Goal: Check status: Check status

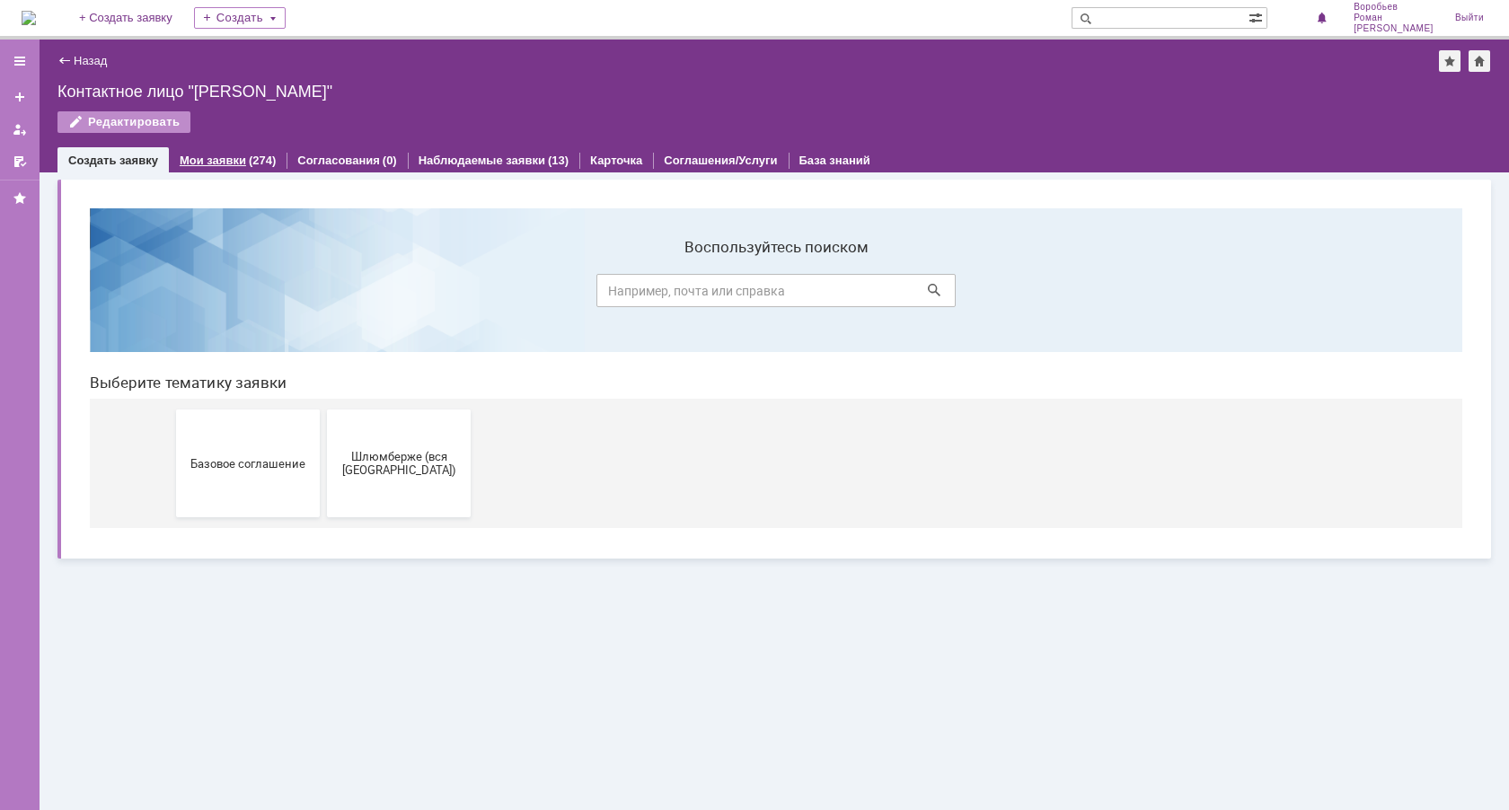
click at [225, 157] on link "Мои заявки" at bounding box center [213, 160] width 66 height 13
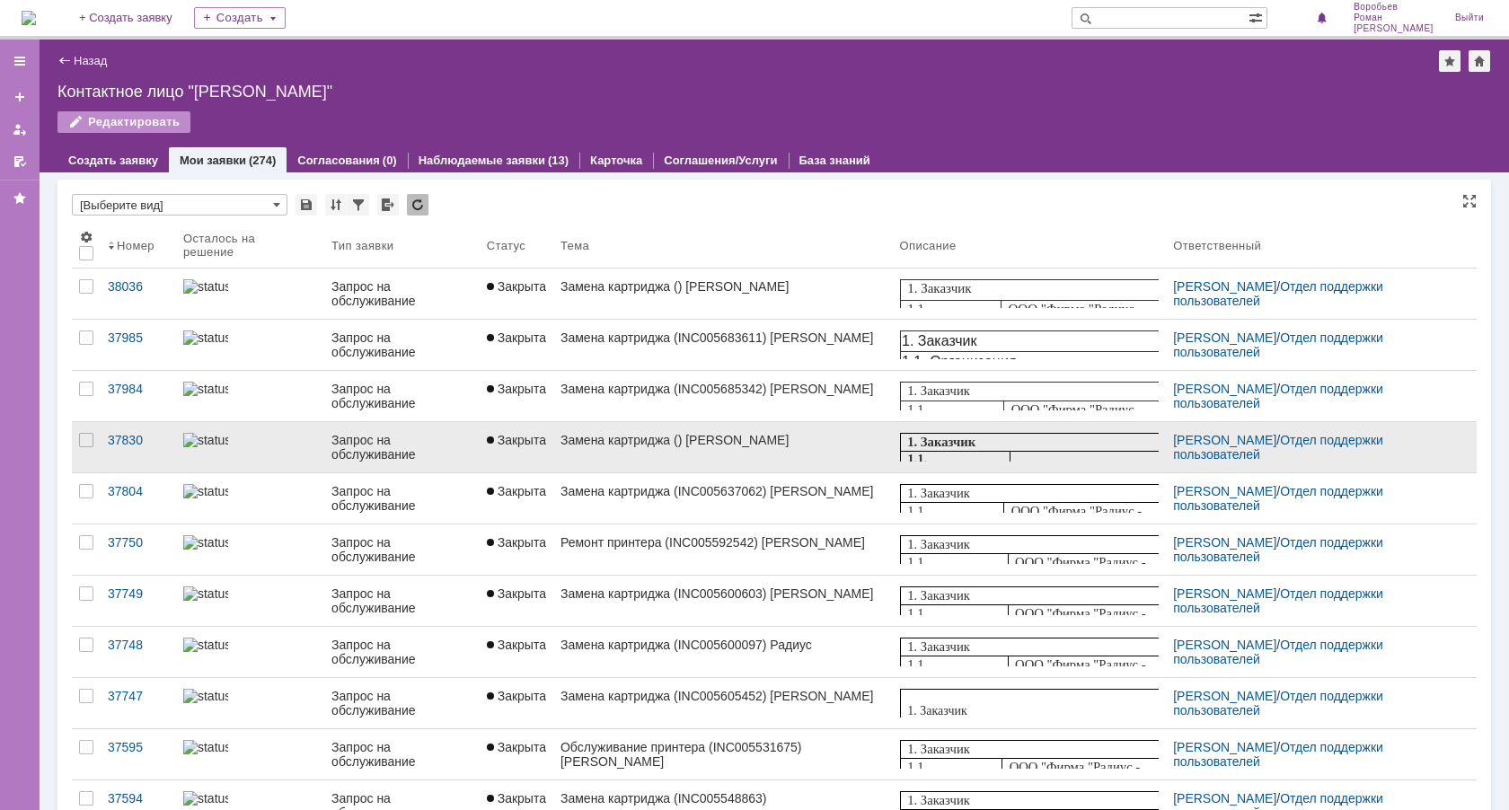
click at [626, 446] on div "Замена картриджа () [PERSON_NAME]" at bounding box center [723, 440] width 325 height 14
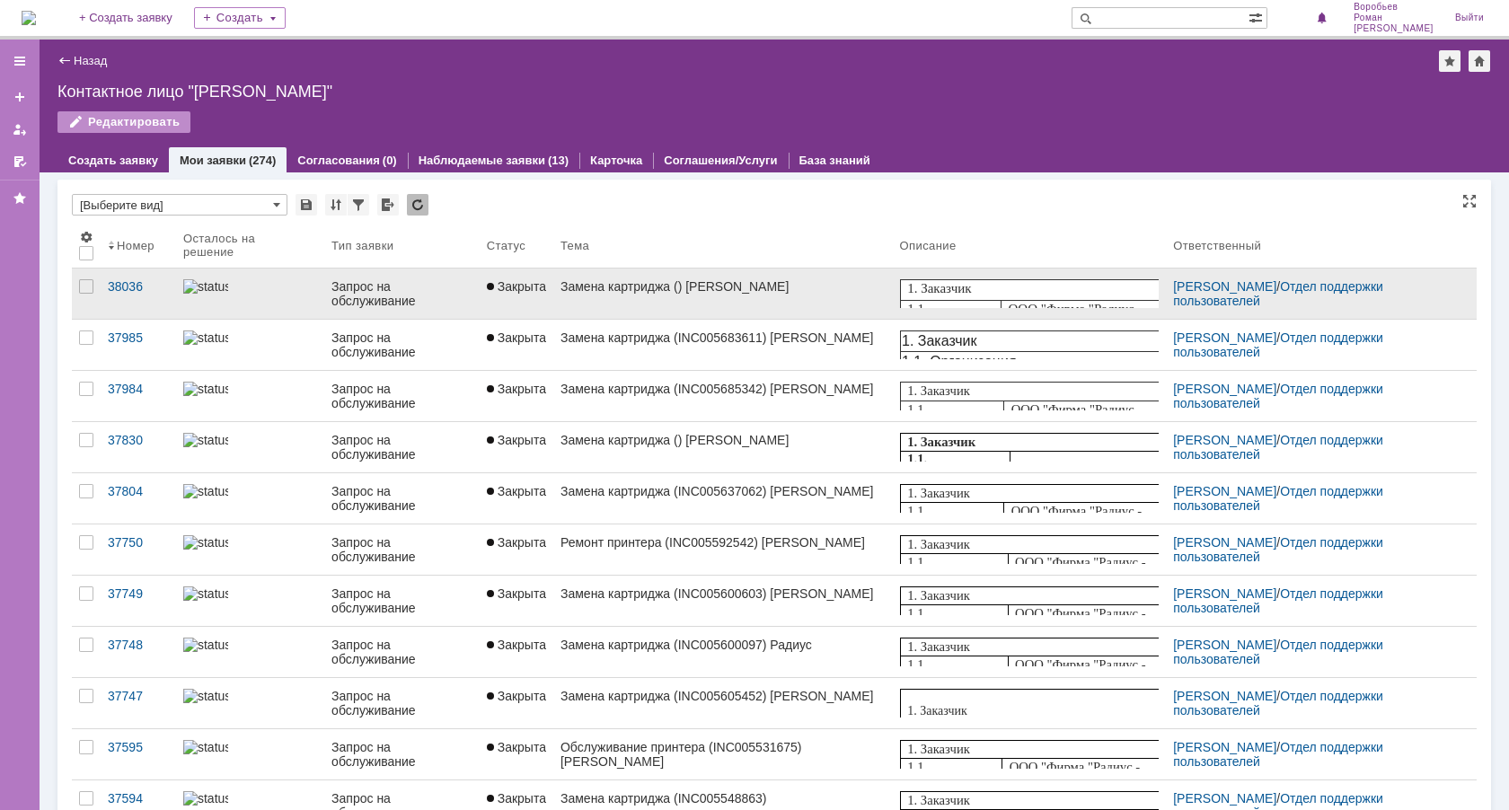
click at [512, 290] on span "Закрыта" at bounding box center [516, 286] width 59 height 14
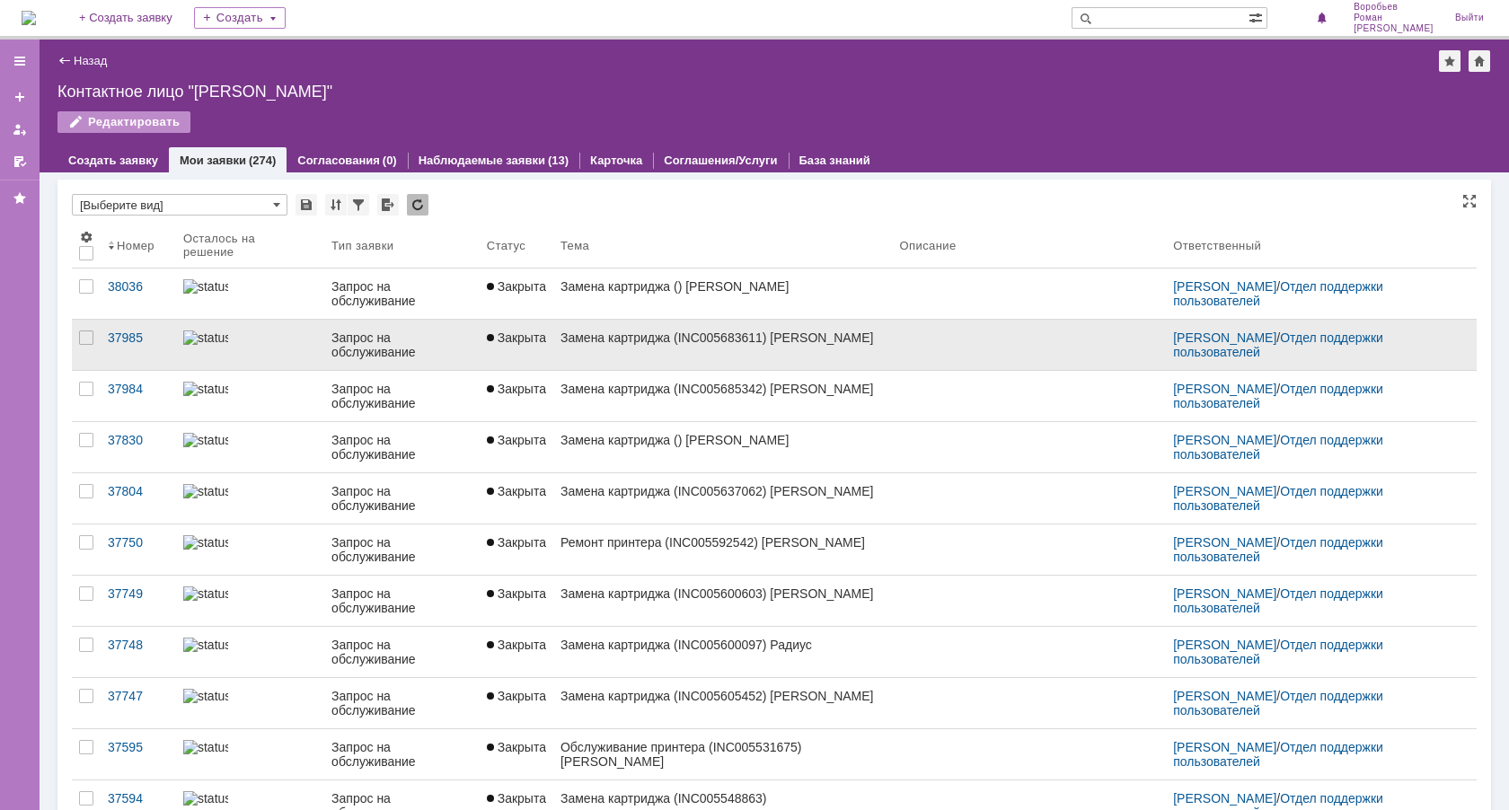
click at [508, 348] on link "Закрыта" at bounding box center [517, 345] width 74 height 50
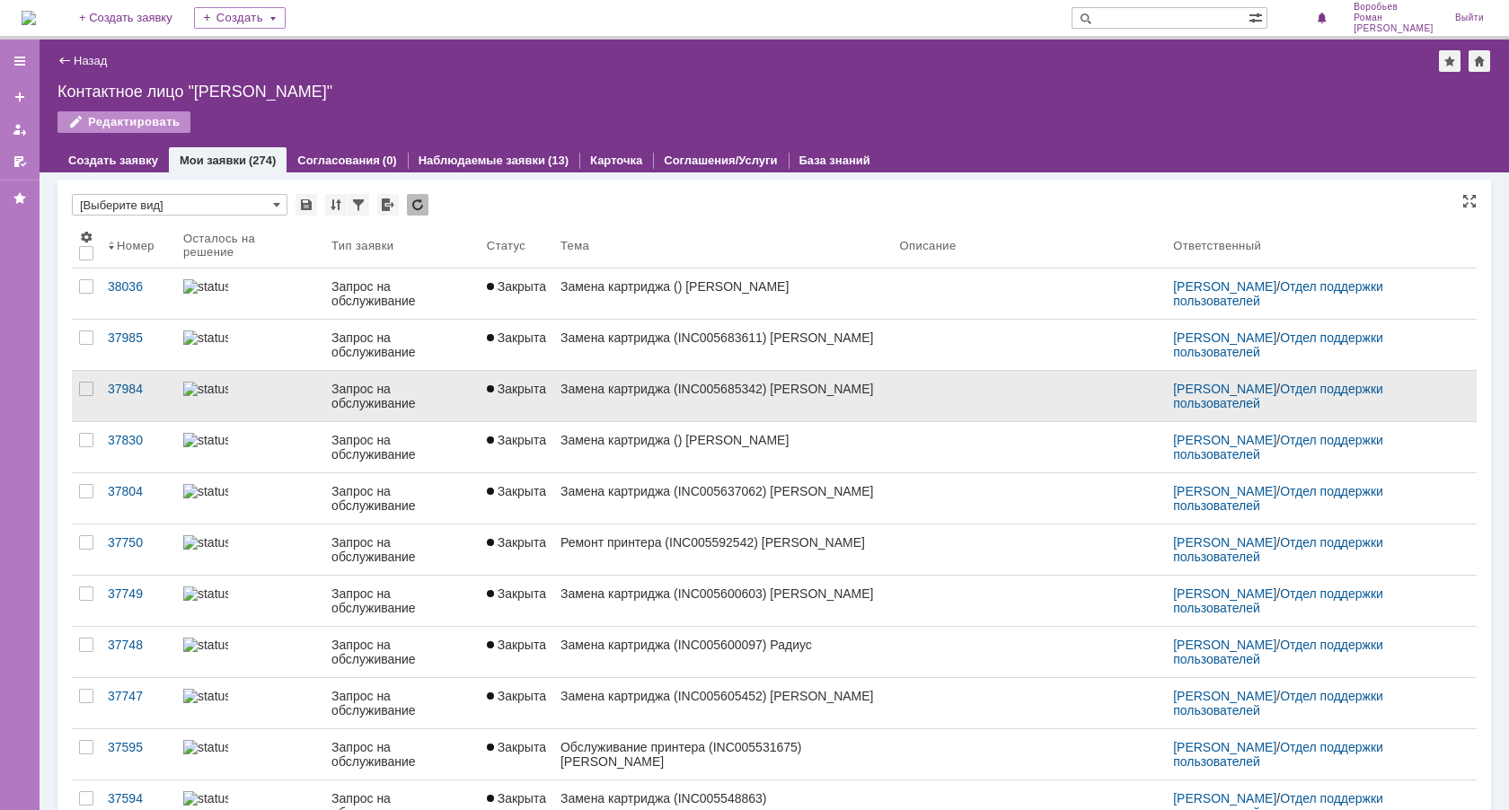
click at [681, 396] on link "Замена картриджа (INC005685342) [PERSON_NAME]" at bounding box center [723, 396] width 340 height 50
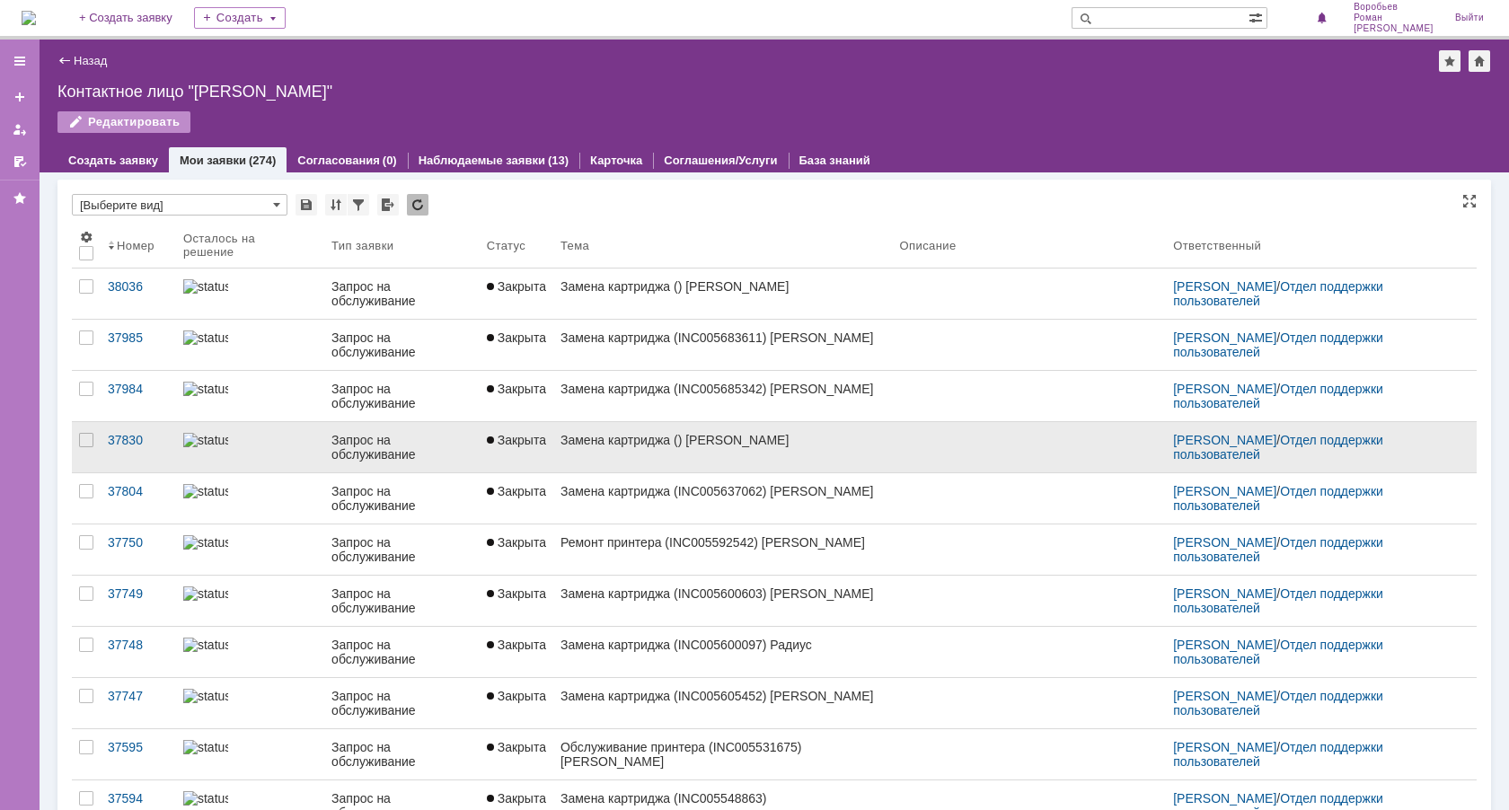
click at [674, 459] on link "Замена картриджа () [PERSON_NAME]" at bounding box center [723, 447] width 340 height 50
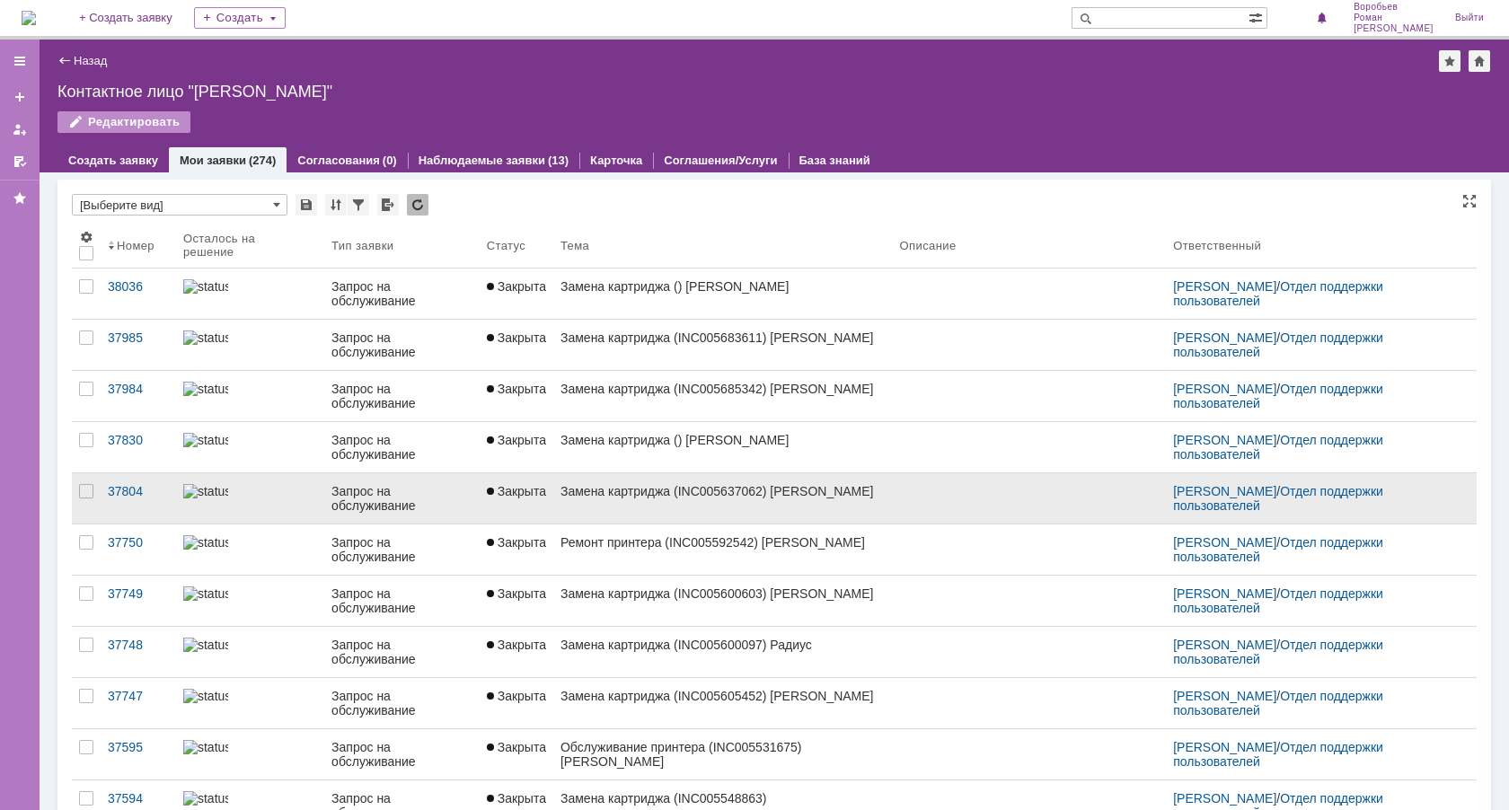
click at [710, 508] on link "Замена картриджа (INC005637062) [PERSON_NAME]" at bounding box center [723, 498] width 340 height 50
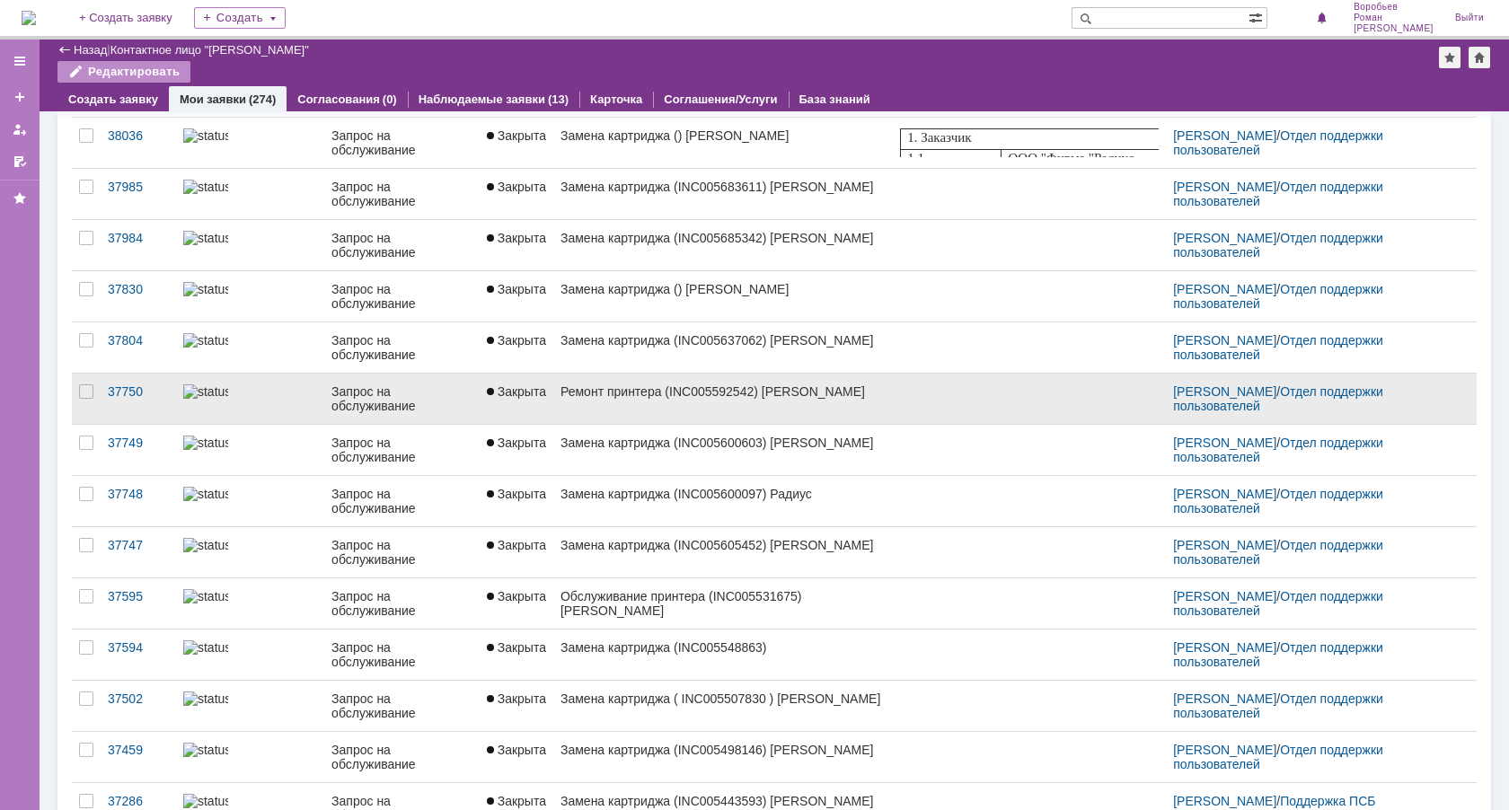
click at [553, 394] on link "Ремонт принтера (INC005592542) [PERSON_NAME]" at bounding box center [723, 399] width 340 height 50
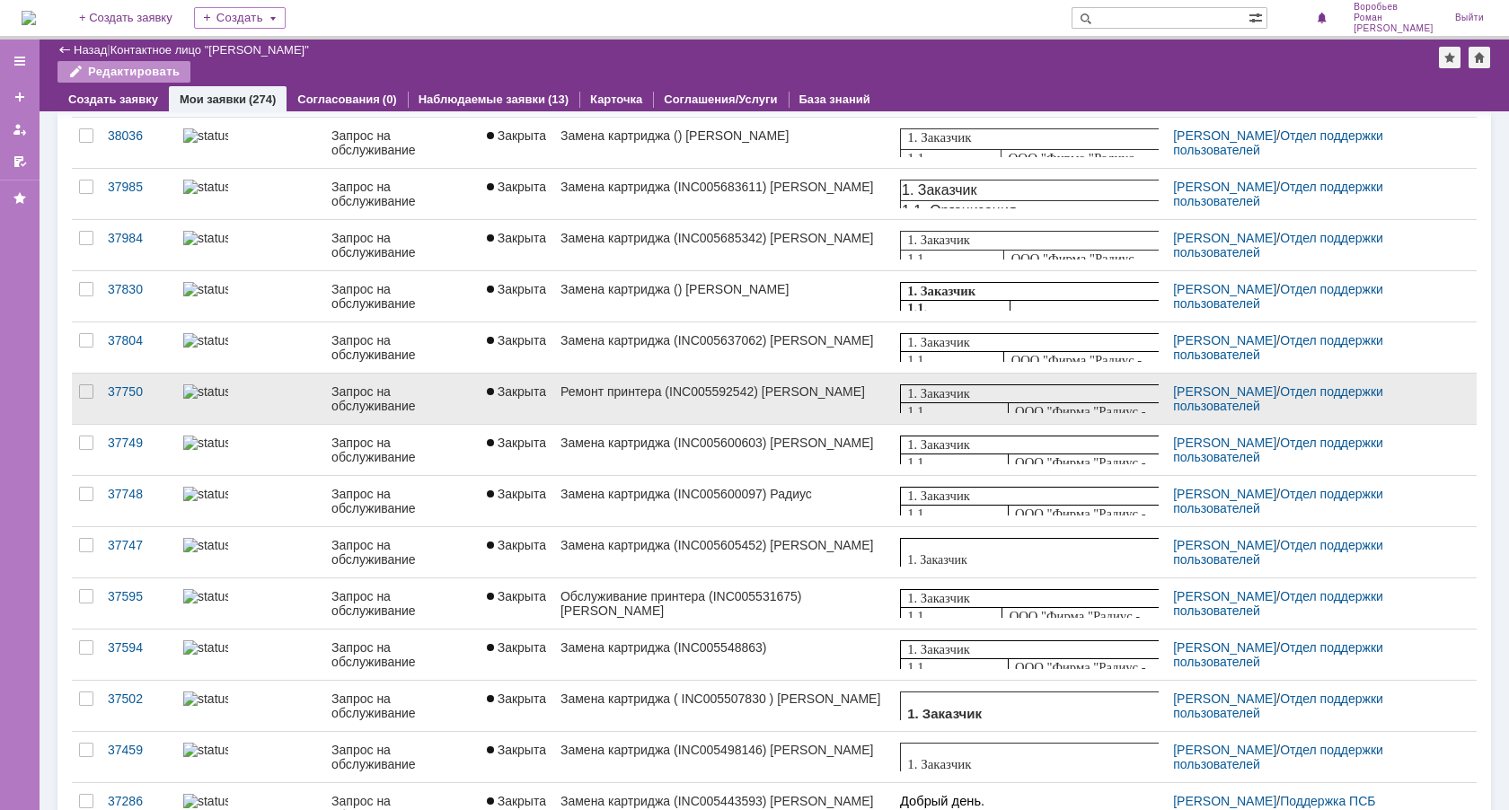
click at [532, 386] on span "Закрыта" at bounding box center [516, 391] width 59 height 14
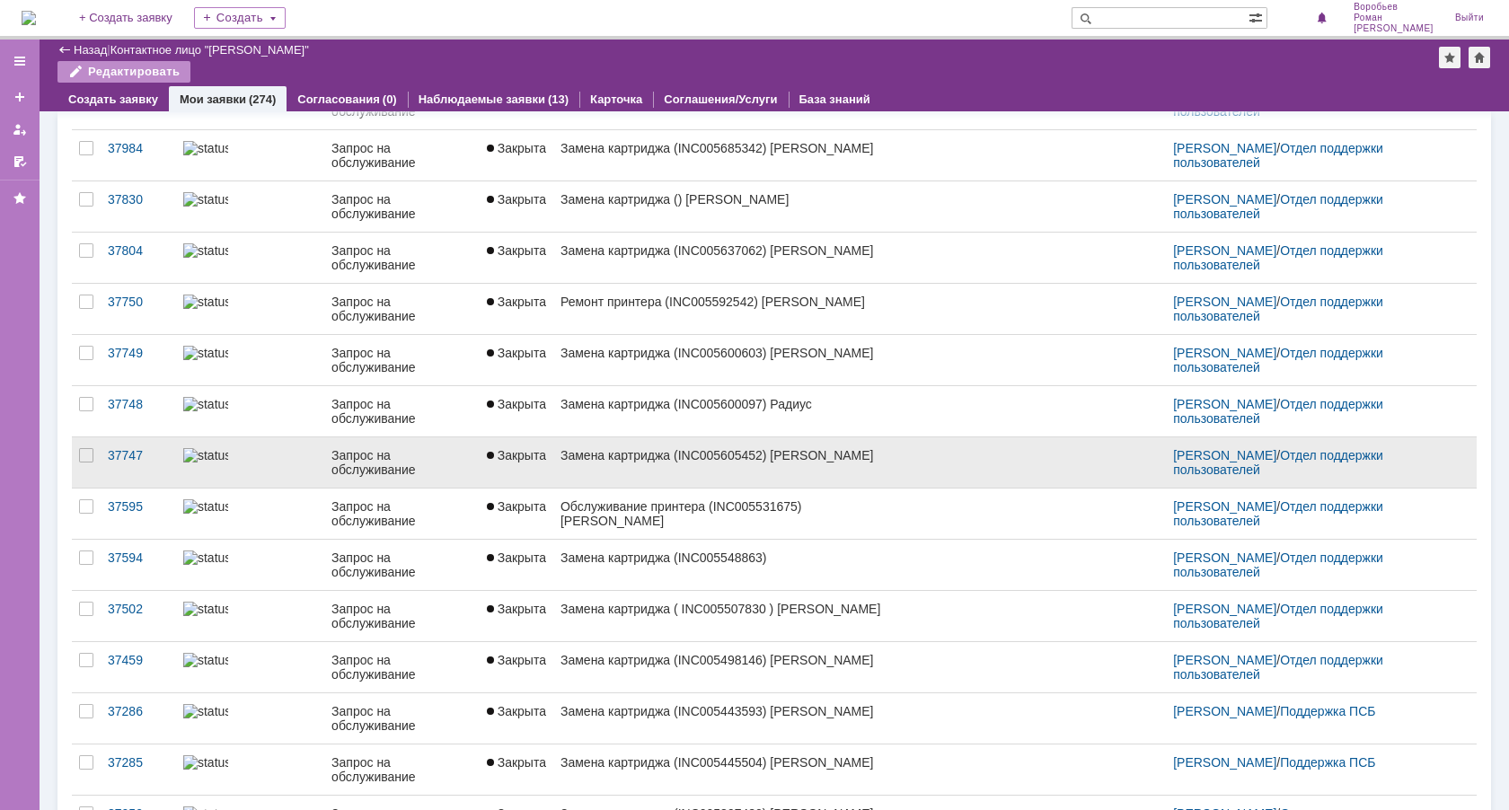
click at [503, 473] on link "Закрыта" at bounding box center [517, 462] width 74 height 50
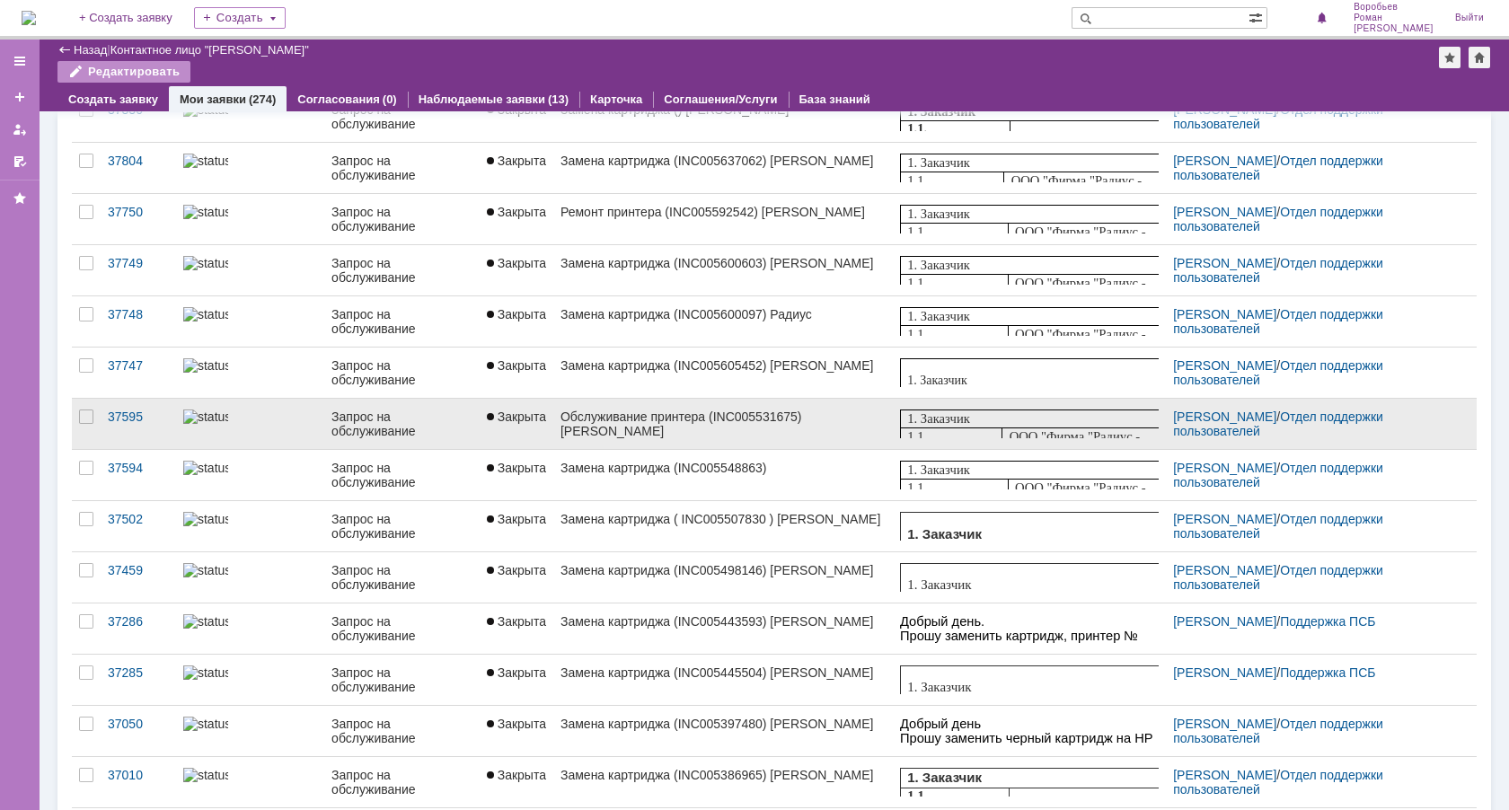
click at [762, 428] on div "Обслуживание принтера (INC005531675) [PERSON_NAME]" at bounding box center [723, 424] width 325 height 29
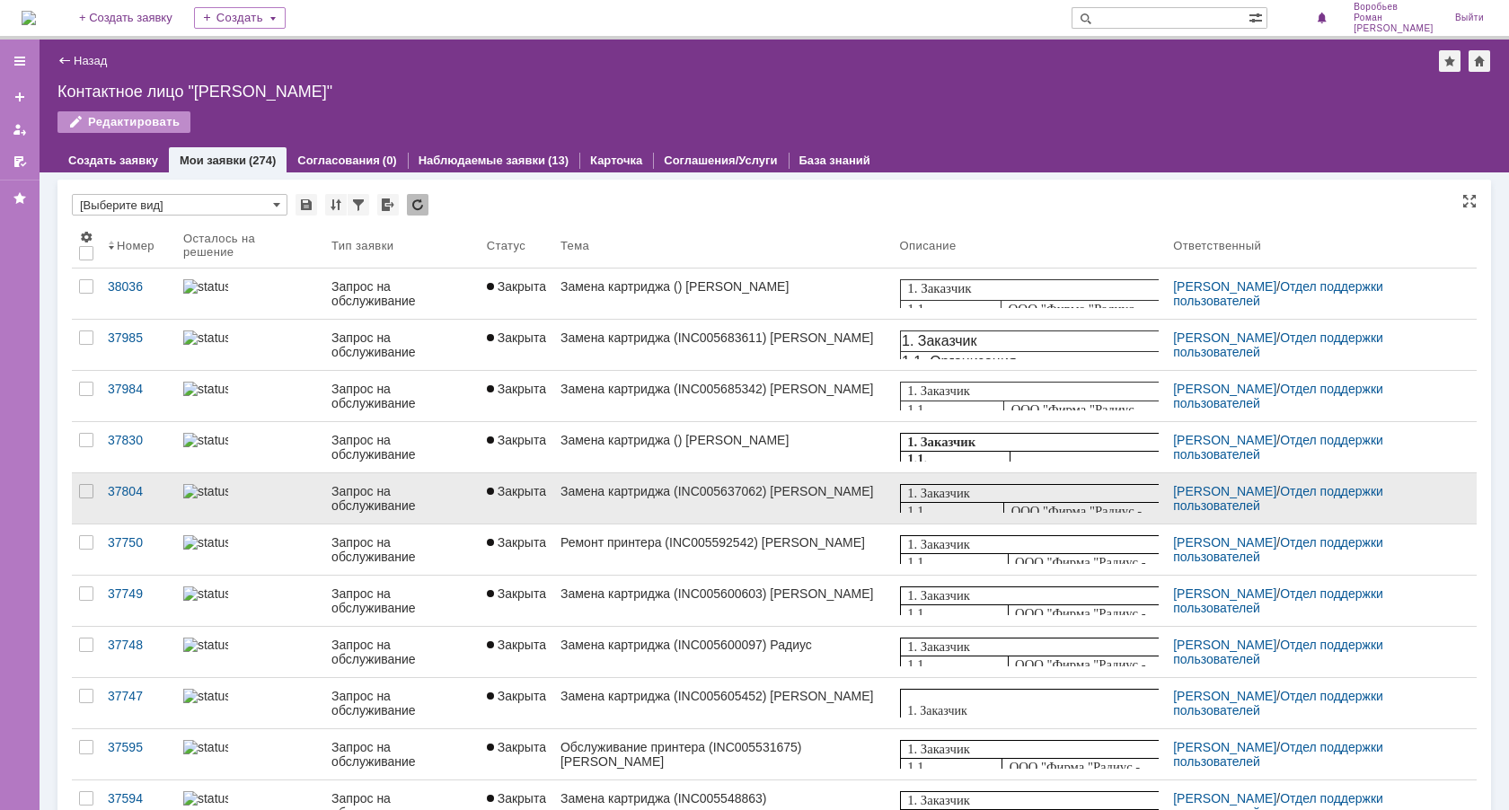
click at [720, 485] on div "Замена картриджа (INC005637062) [PERSON_NAME]" at bounding box center [723, 491] width 325 height 14
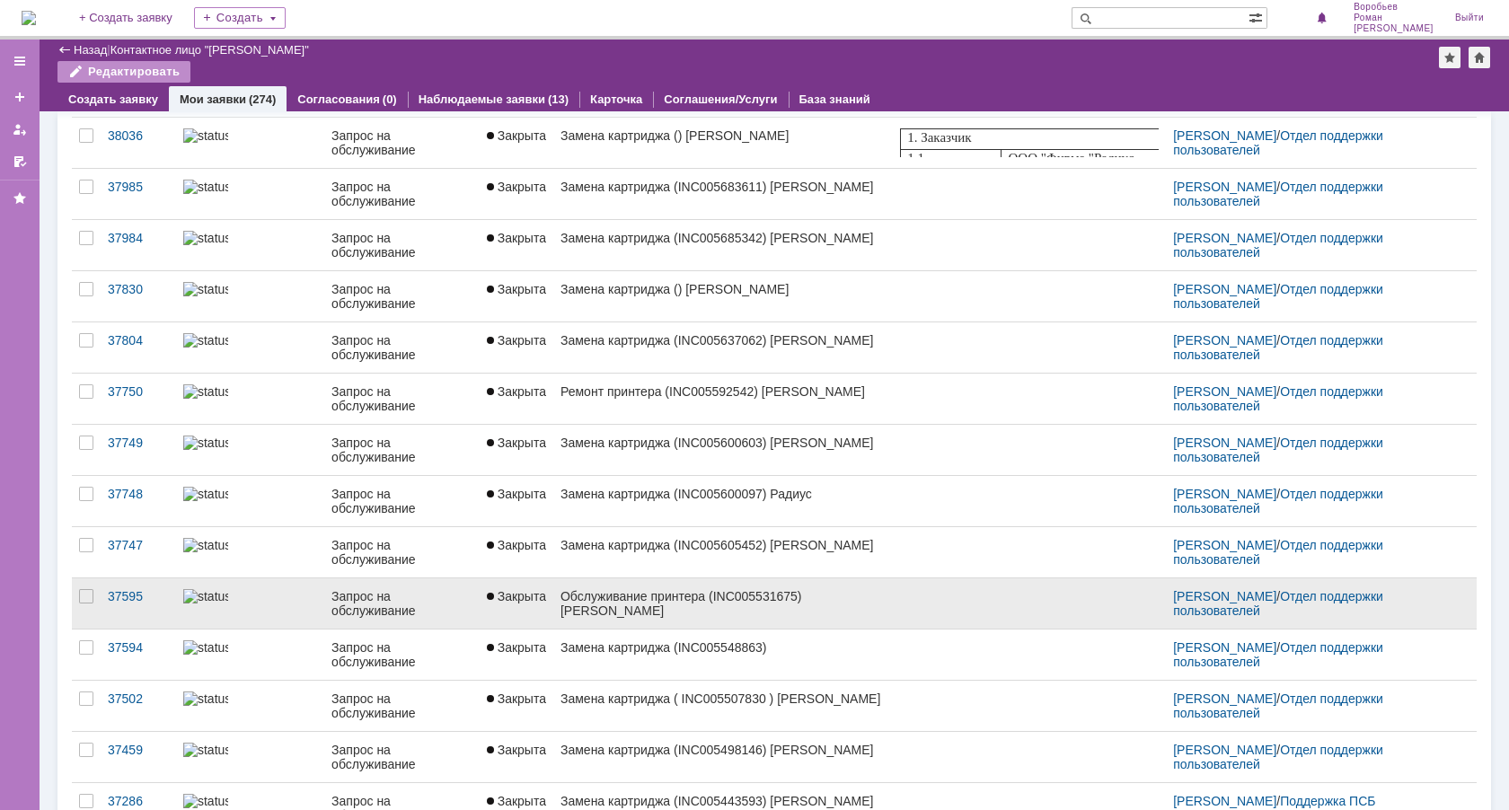
click at [673, 594] on div "Обслуживание принтера (INC005531675) [PERSON_NAME]" at bounding box center [723, 603] width 325 height 29
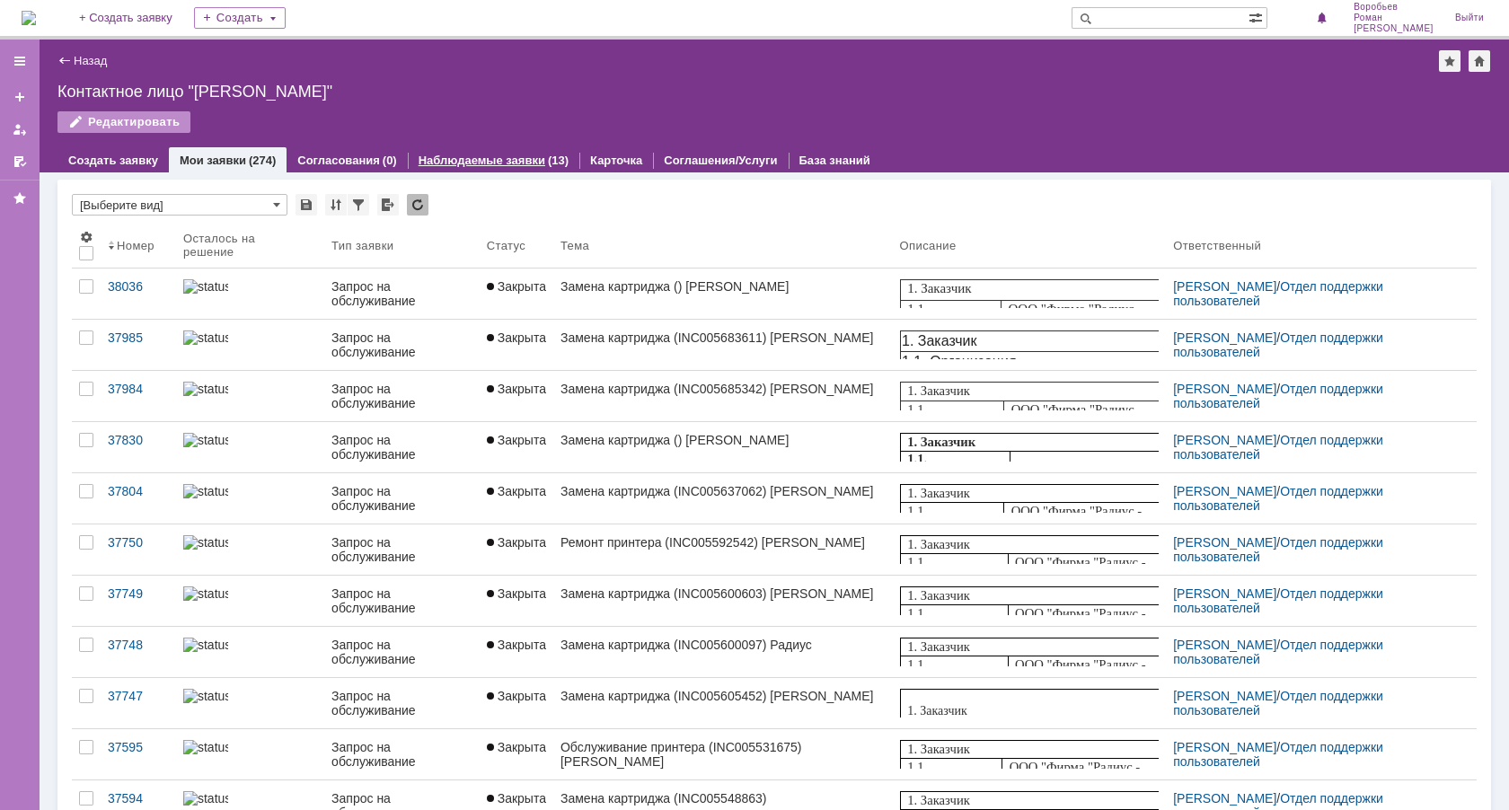
click at [442, 154] on link "Наблюдаемые заявки" at bounding box center [482, 160] width 127 height 13
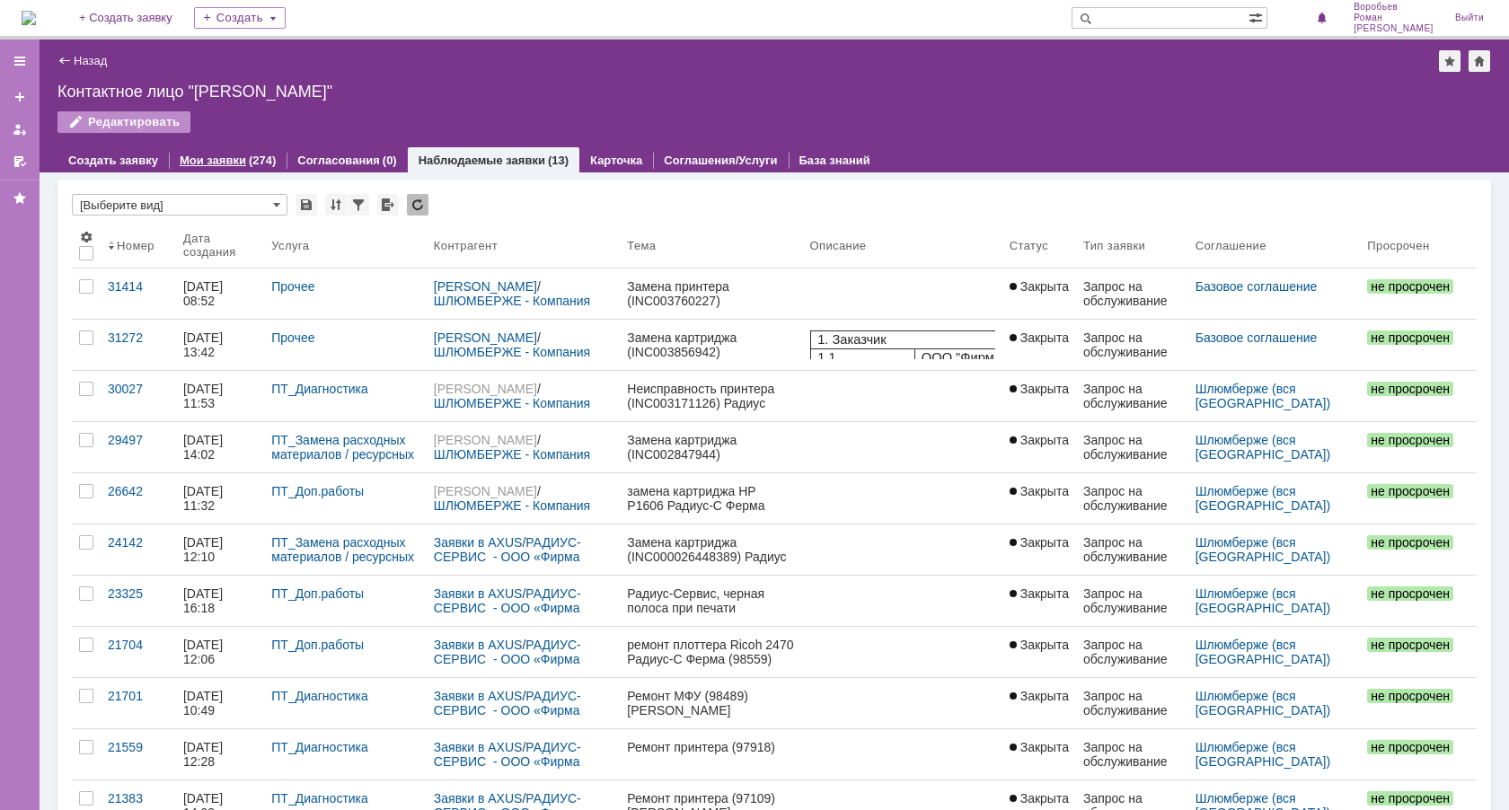
click at [240, 148] on div "Мои заявки (274)" at bounding box center [228, 160] width 118 height 26
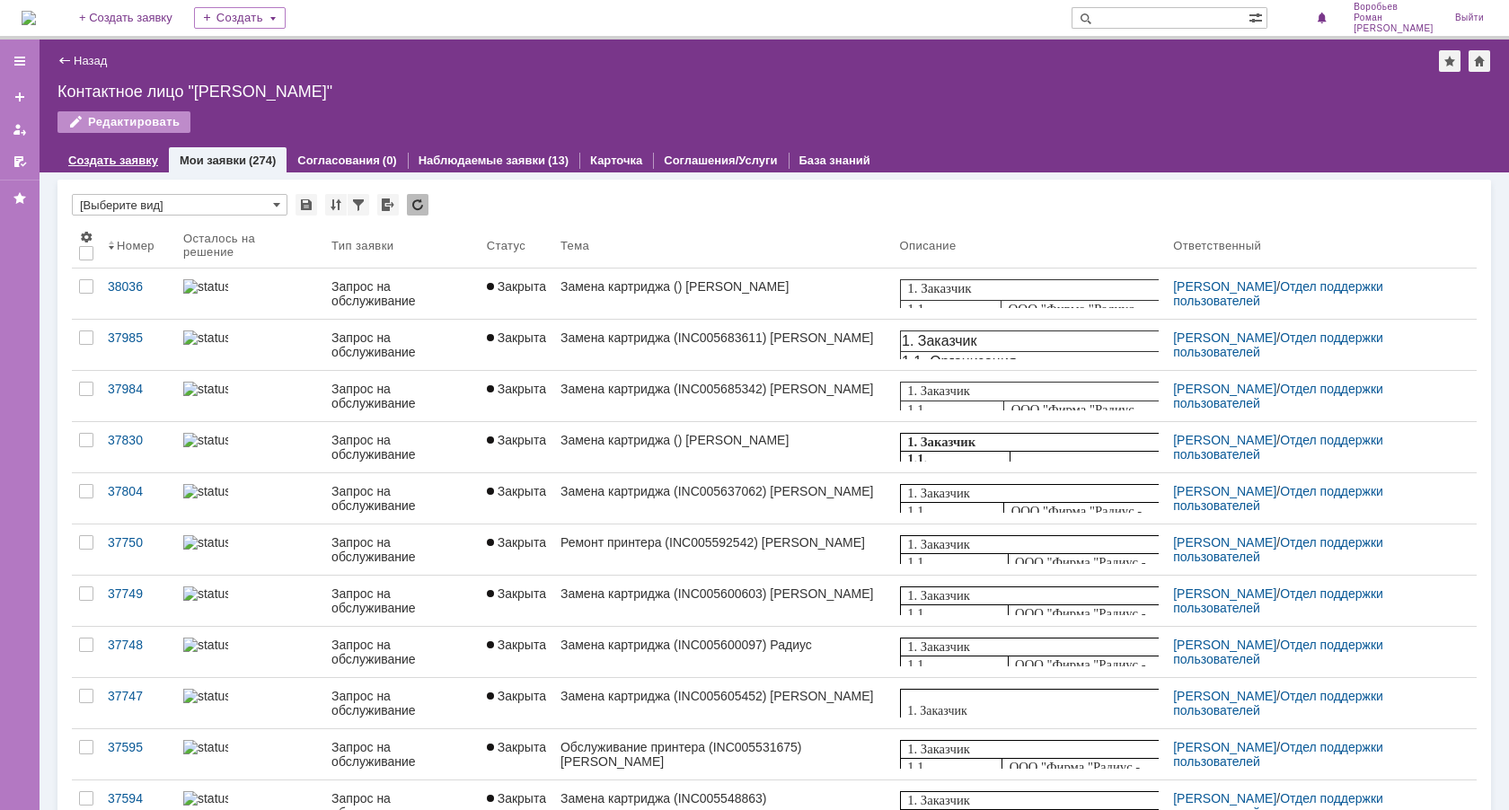
click at [141, 154] on link "Создать заявку" at bounding box center [113, 160] width 90 height 13
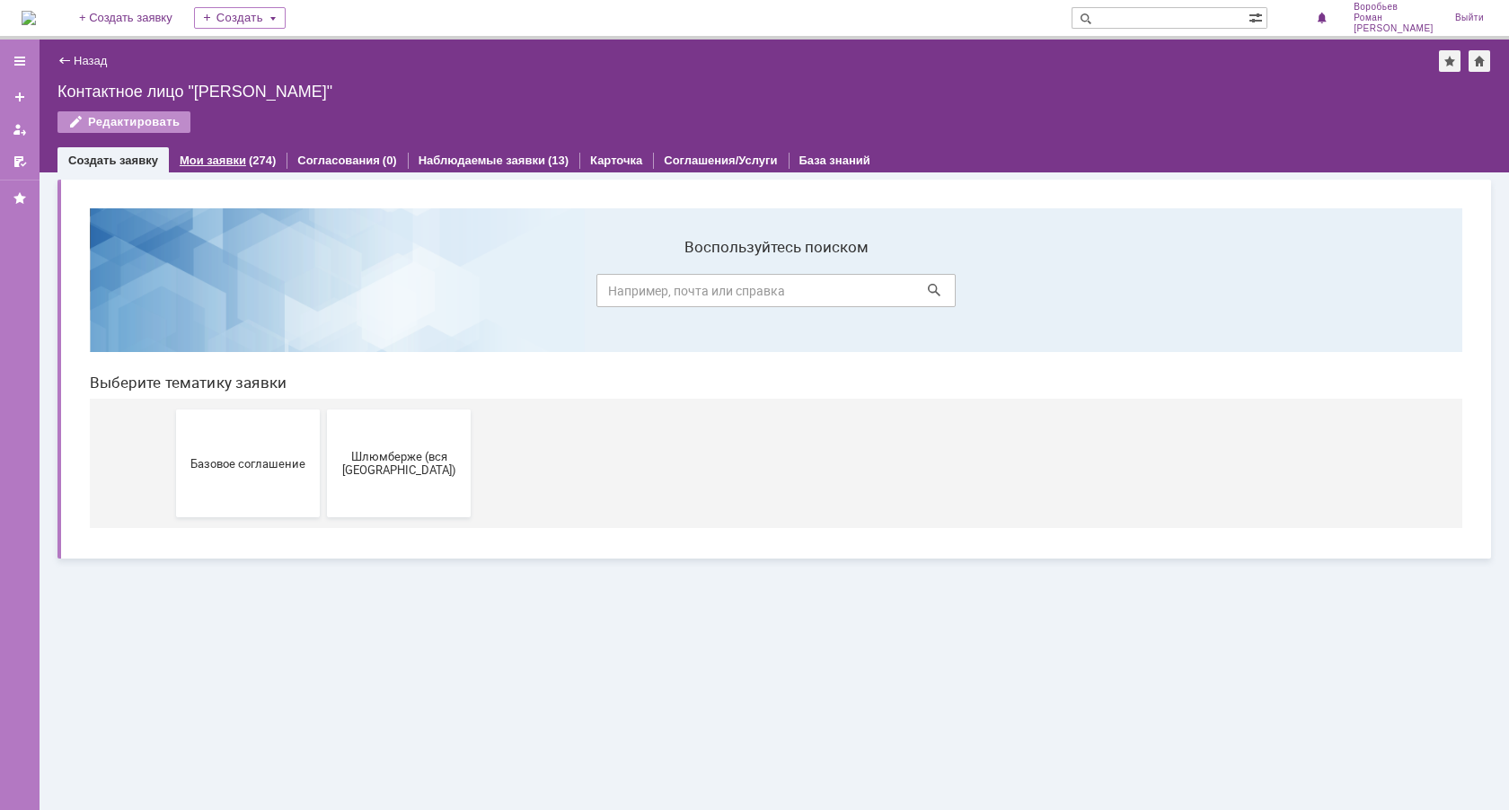
click at [236, 165] on link "Мои заявки" at bounding box center [213, 160] width 66 height 13
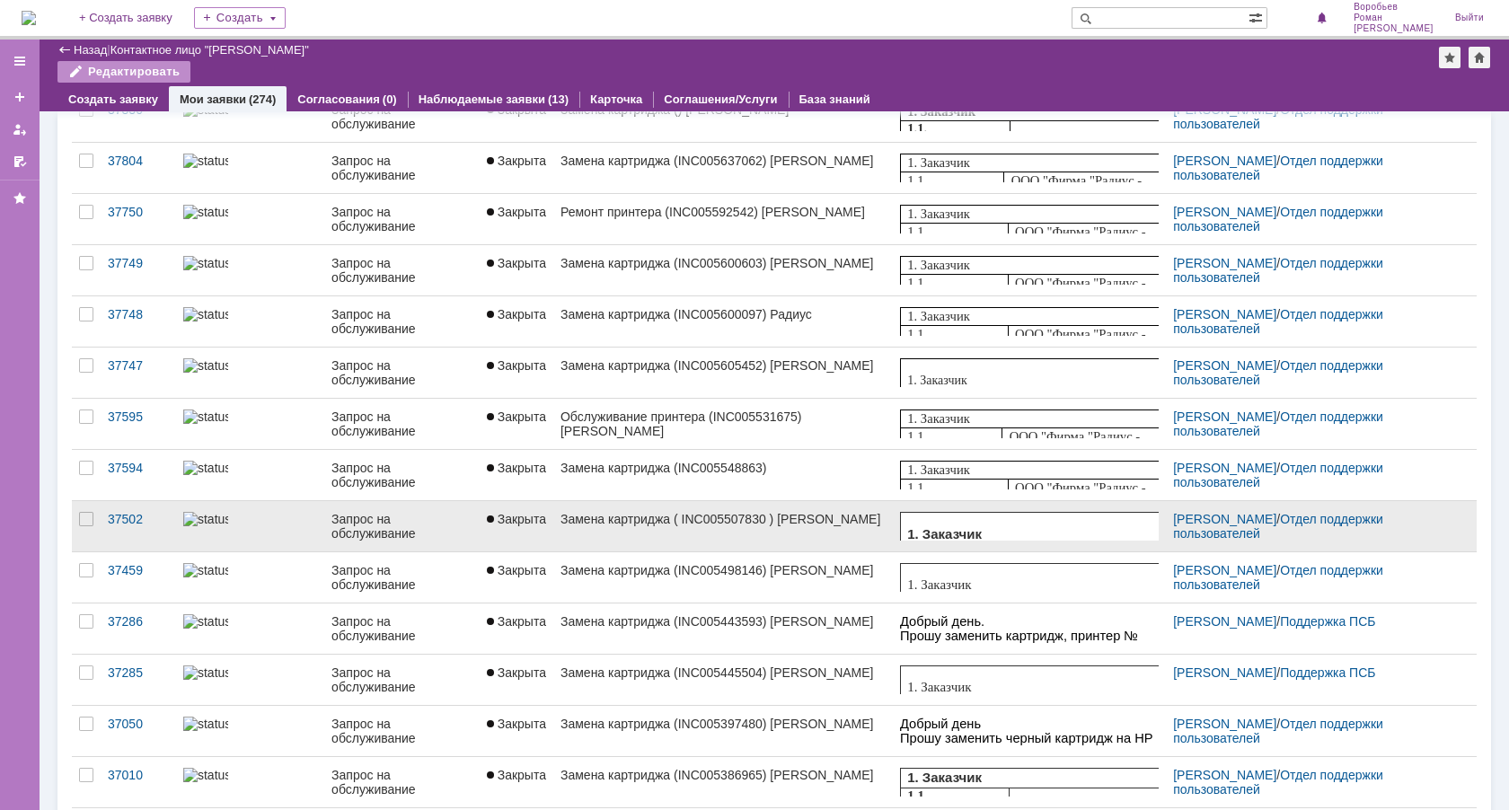
click at [654, 511] on link "Замена картриджа ( INC005507830 ) [PERSON_NAME]" at bounding box center [723, 526] width 340 height 50
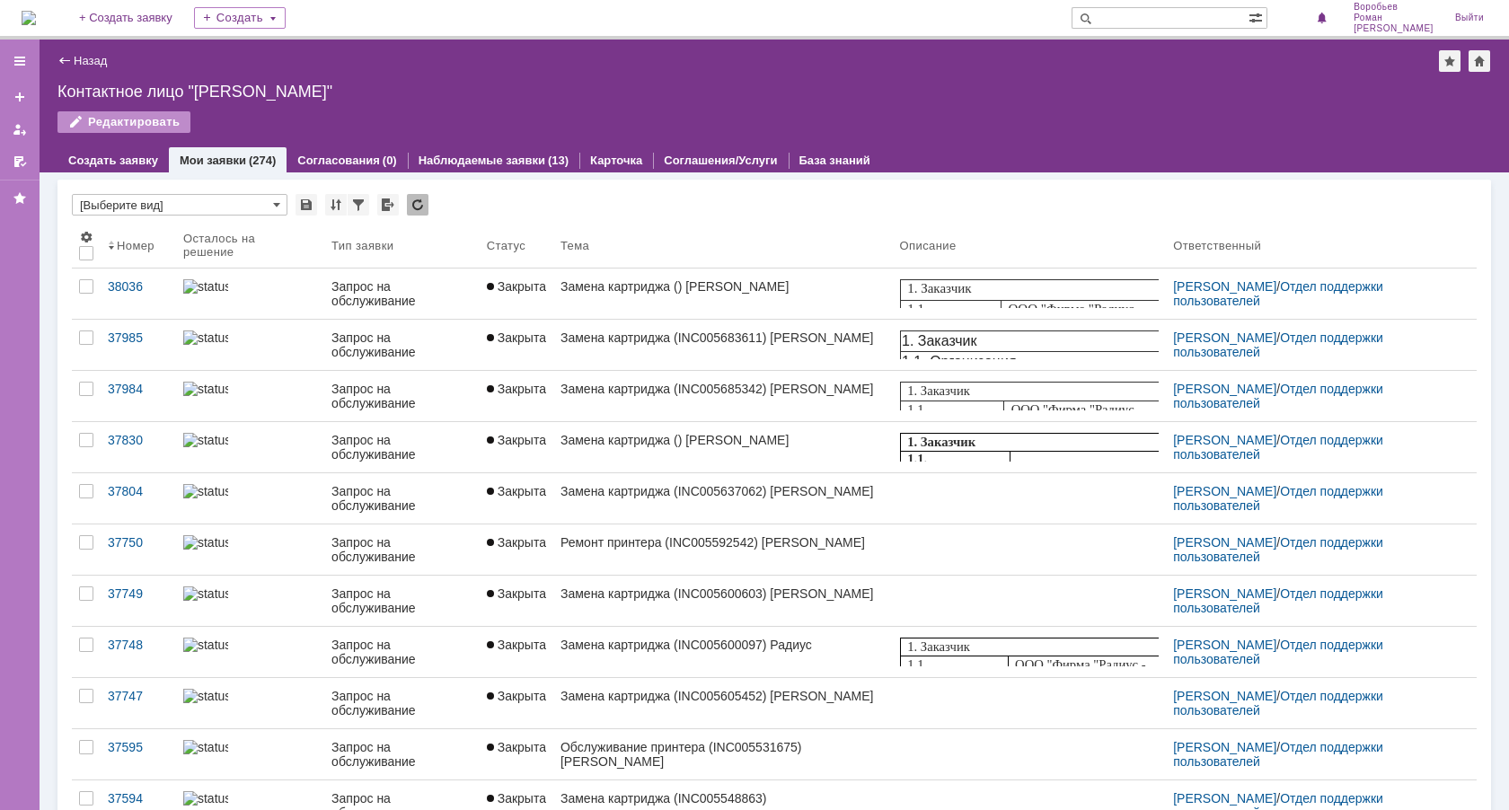
click at [1215, 13] on input "text" at bounding box center [1160, 18] width 177 height 22
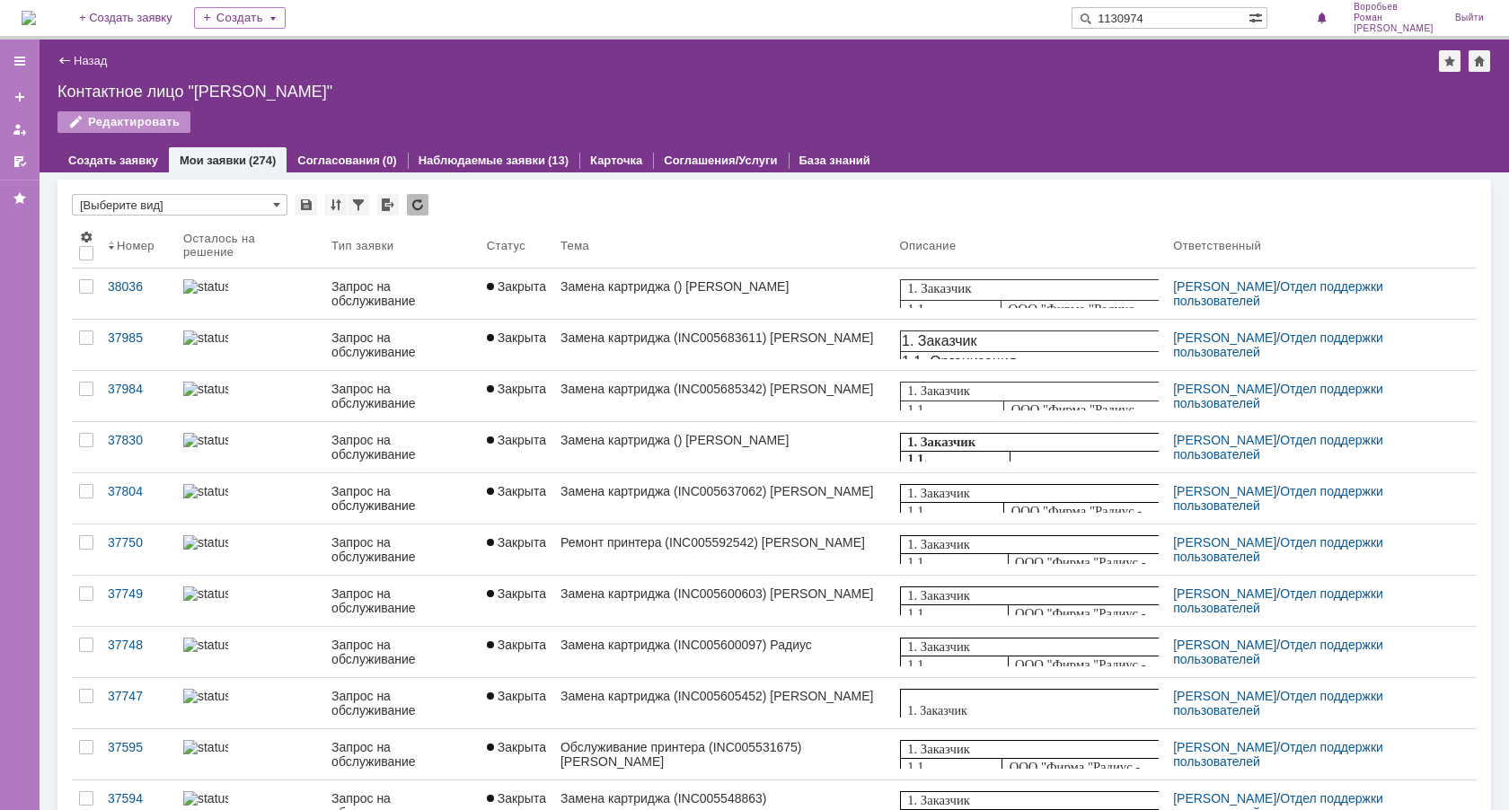
type input "1130974"
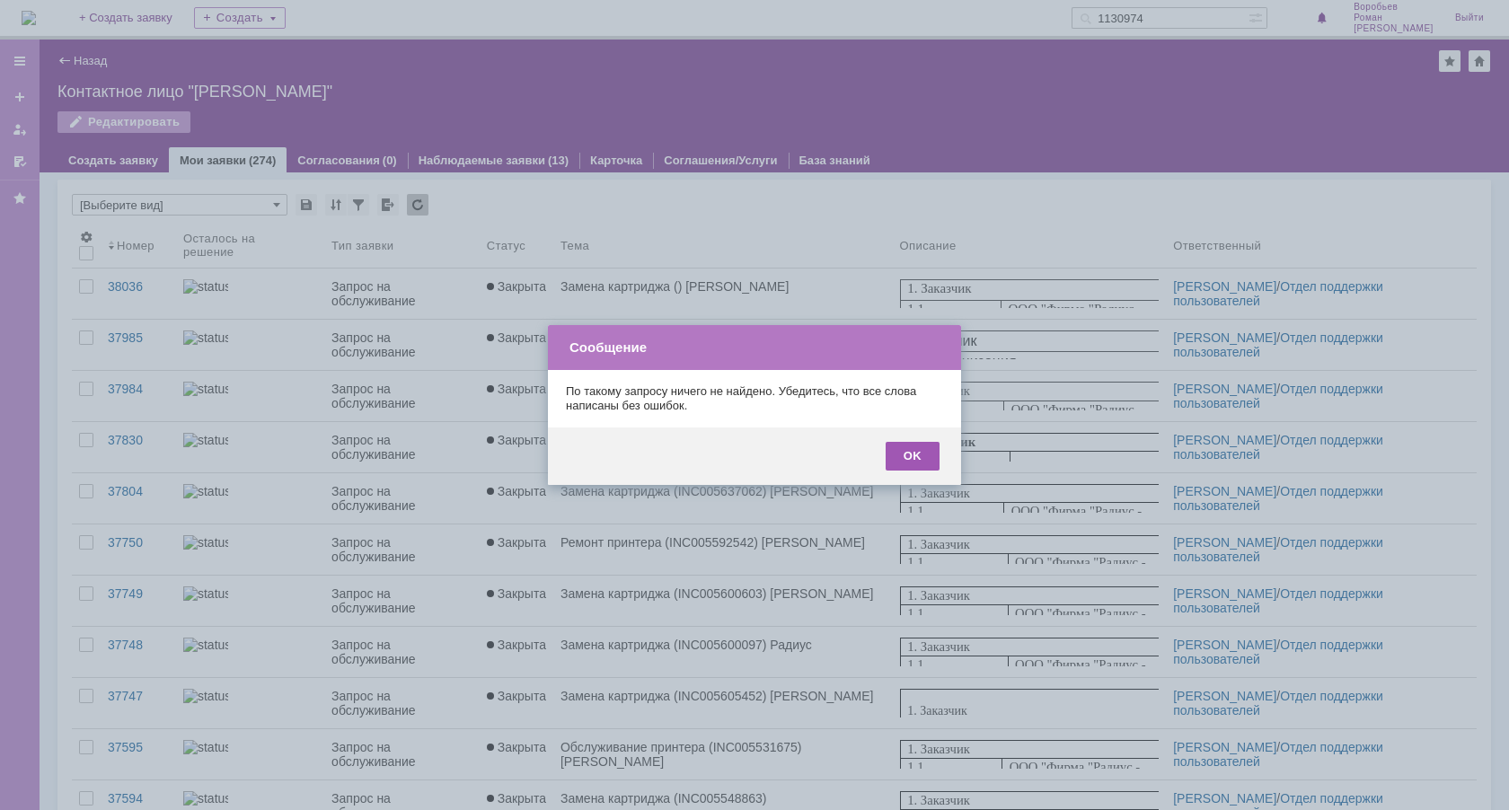
click at [908, 455] on div "OK" at bounding box center [913, 456] width 54 height 29
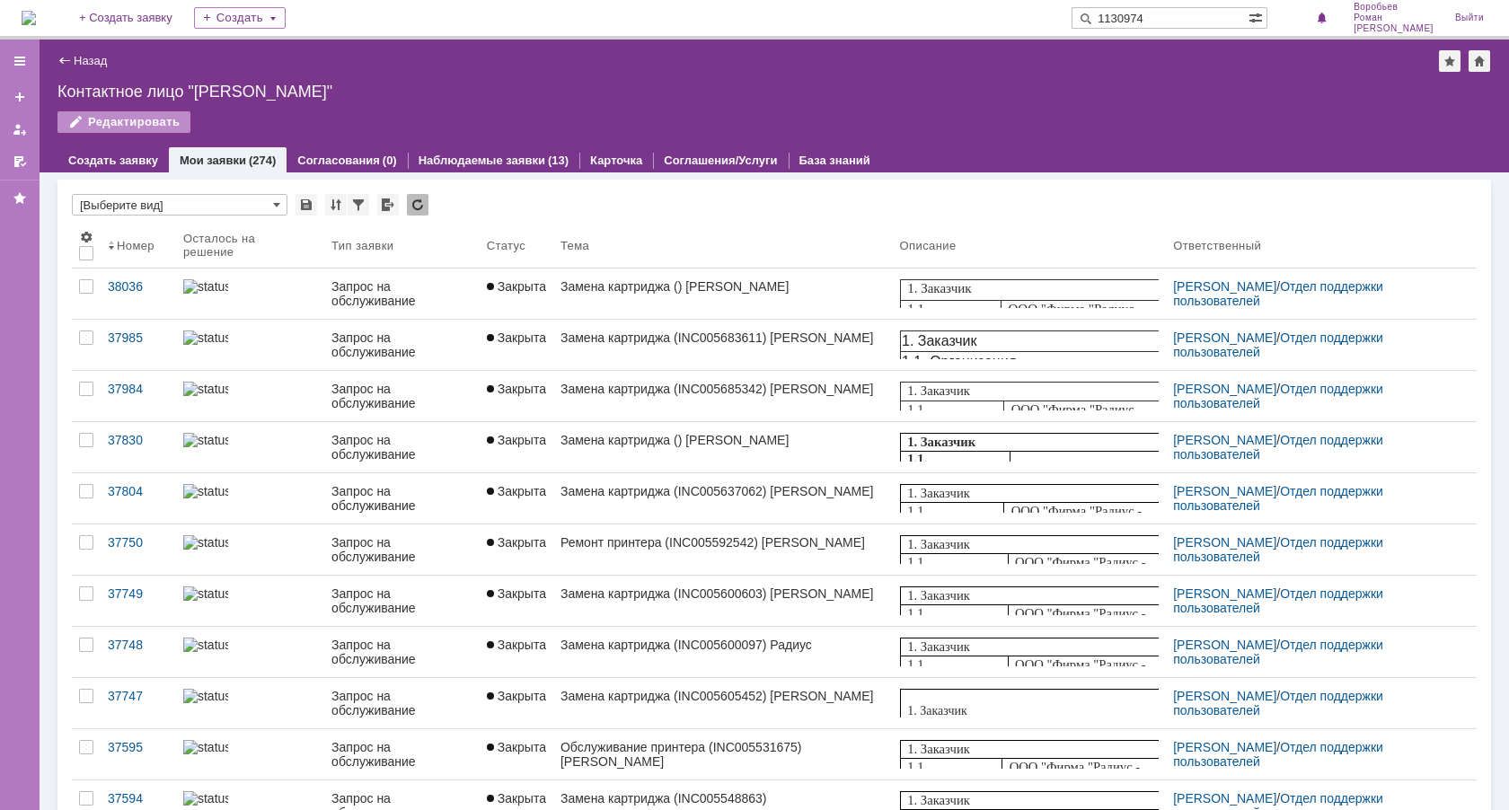
click at [1203, 28] on input "1130974" at bounding box center [1160, 18] width 177 height 22
